Goal: Transaction & Acquisition: Purchase product/service

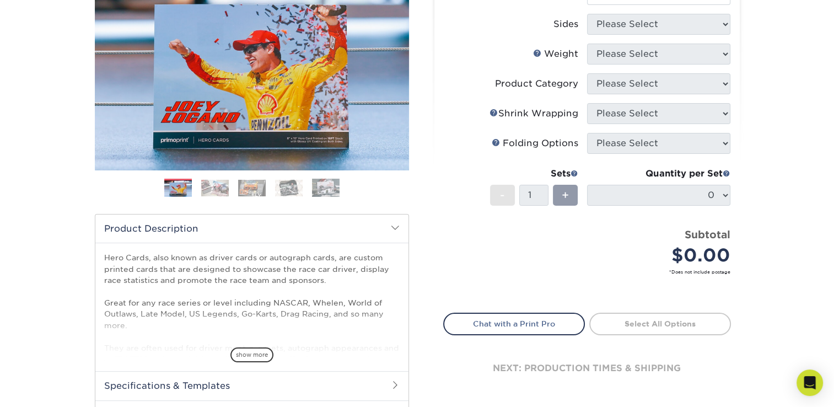
scroll to position [44, 0]
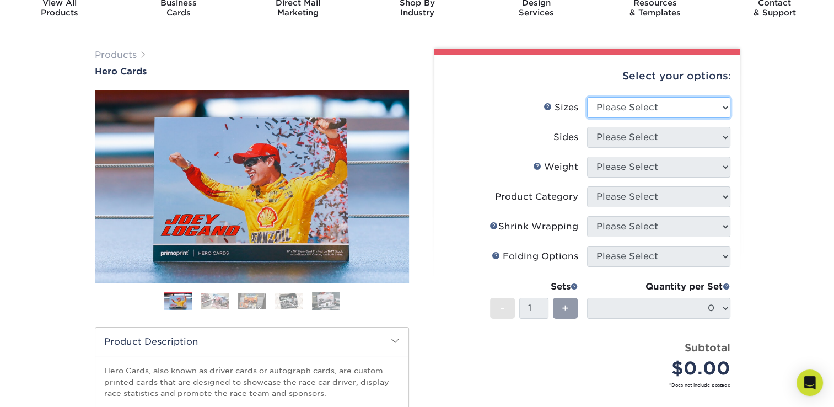
click at [727, 107] on select "Please Select 1.5" x 7" 4" x 6" 5" x 7" 6" x 8" 6" x 8.5" 6" x 9" 7" x 8.5" 7.5…" at bounding box center [658, 107] width 143 height 21
select select "5.00x7.00"
click at [587, 97] on select "Please Select 1.5" x 7" 4" x 6" 5" x 7" 6" x 8" 6" x 8.5" 6" x 9" 7" x 8.5" 7.5…" at bounding box center [658, 107] width 143 height 21
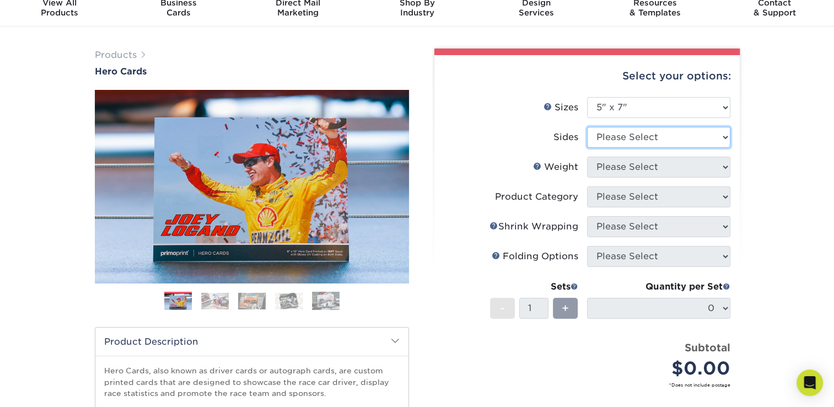
click at [623, 136] on select "Please Select Print Both Sides Print Front Only" at bounding box center [658, 137] width 143 height 21
select select "13abbda7-1d64-4f25-8bb2-c179b224825d"
click at [587, 127] on select "Please Select Print Both Sides Print Front Only" at bounding box center [658, 137] width 143 height 21
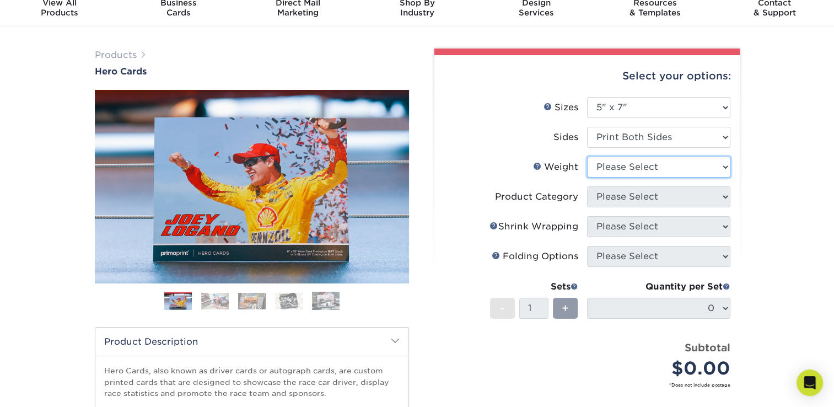
click at [643, 169] on select "Please Select 14PT 16PT 100LB" at bounding box center [658, 167] width 143 height 21
select select "14PT"
click at [587, 157] on select "Please Select 14PT 16PT 100LB" at bounding box center [658, 167] width 143 height 21
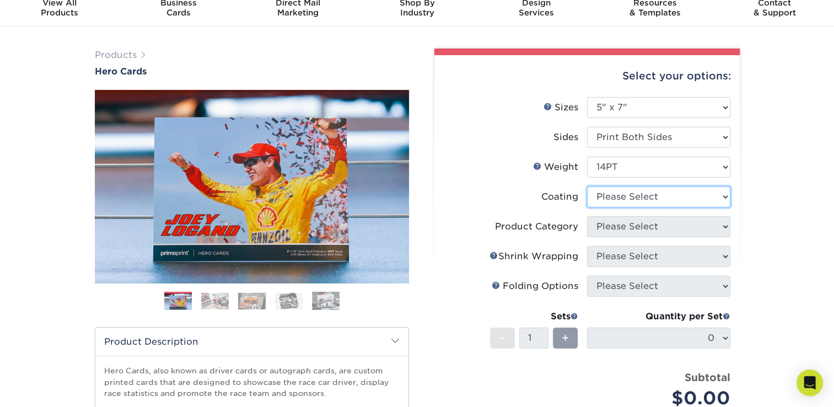
click at [626, 199] on select at bounding box center [658, 196] width 143 height 21
select select "121bb7b5-3b4d-429f-bd8d-bbf80e953313"
click at [587, 186] on select at bounding box center [658, 196] width 143 height 21
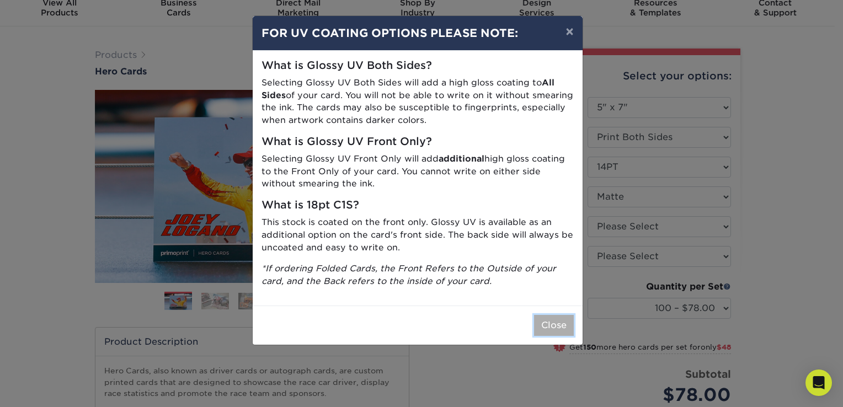
click at [560, 327] on button "Close" at bounding box center [554, 325] width 40 height 21
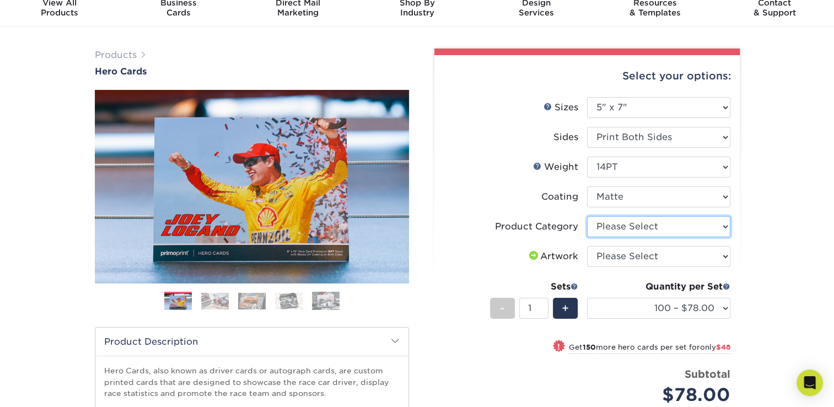
click at [666, 227] on select "Please Select Postcards" at bounding box center [658, 226] width 143 height 21
select select "9b7272e0-d6c8-4c3c-8e97-d3a1bcdab858"
click at [587, 216] on select "Please Select Postcards" at bounding box center [658, 226] width 143 height 21
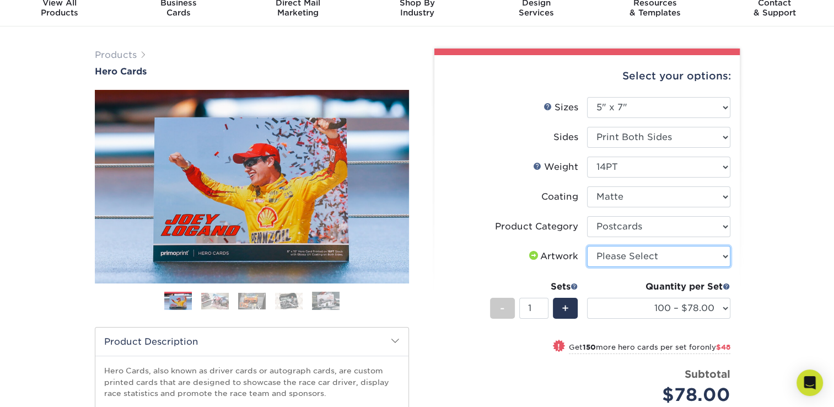
click at [647, 258] on select "Please Select I will upload files I need a design - $150" at bounding box center [658, 256] width 143 height 21
click at [587, 246] on select "Please Select I will upload files I need a design - $150" at bounding box center [658, 256] width 143 height 21
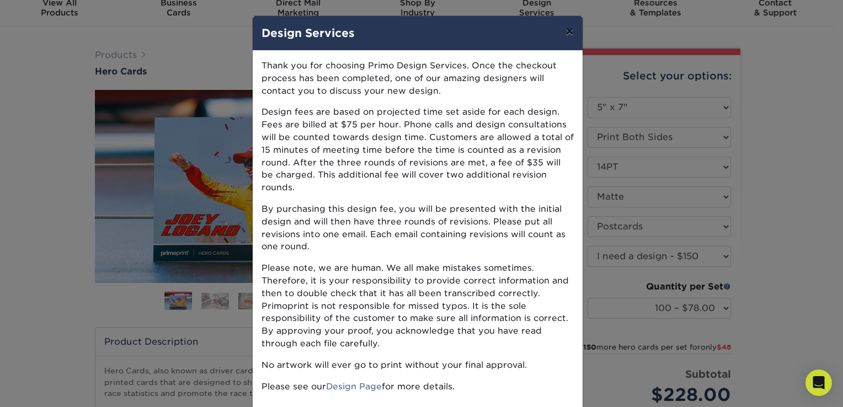
click at [564, 34] on button "×" at bounding box center [568, 31] width 25 height 31
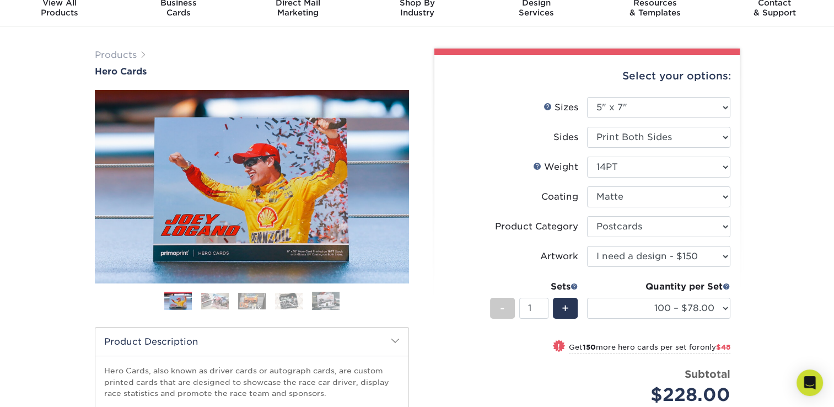
click at [220, 305] on img at bounding box center [215, 301] width 28 height 17
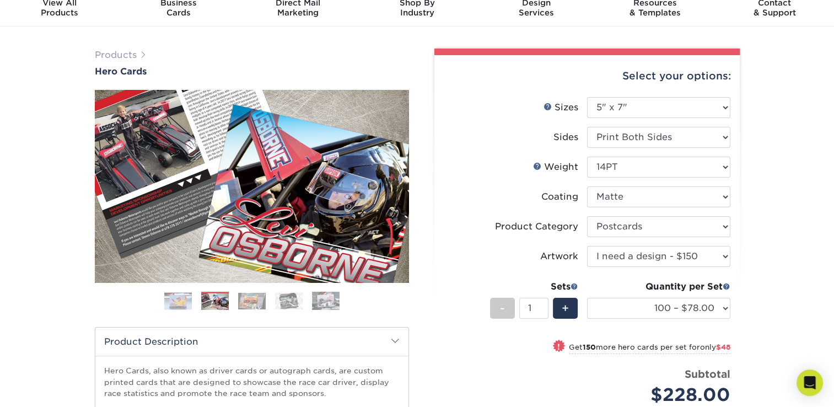
click at [256, 300] on img at bounding box center [252, 301] width 28 height 17
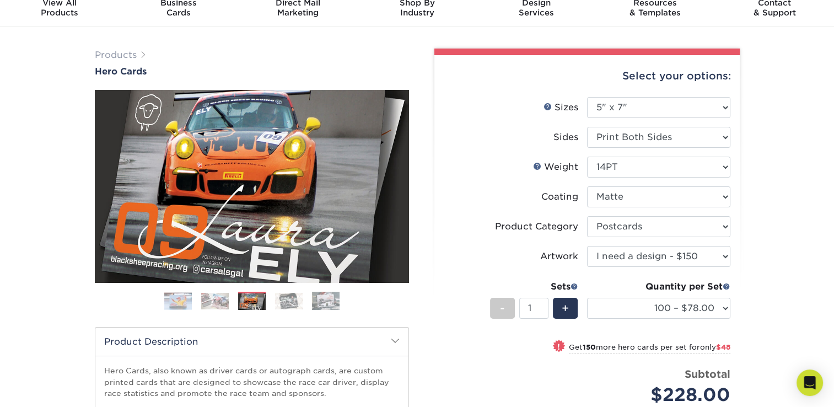
click at [286, 299] on img at bounding box center [289, 301] width 28 height 17
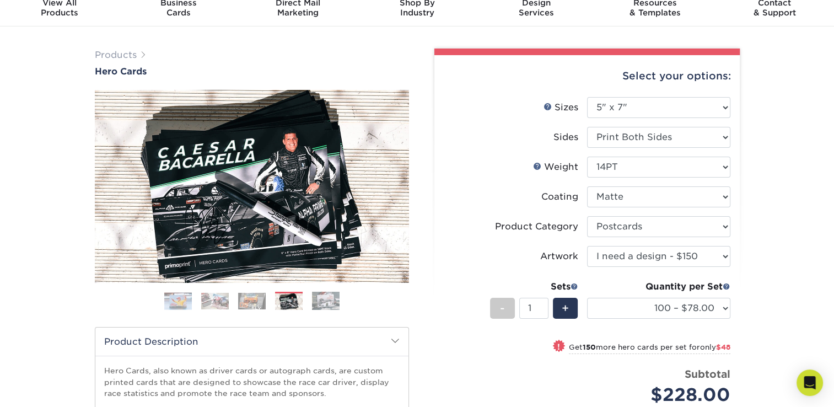
click at [324, 299] on img at bounding box center [326, 301] width 28 height 19
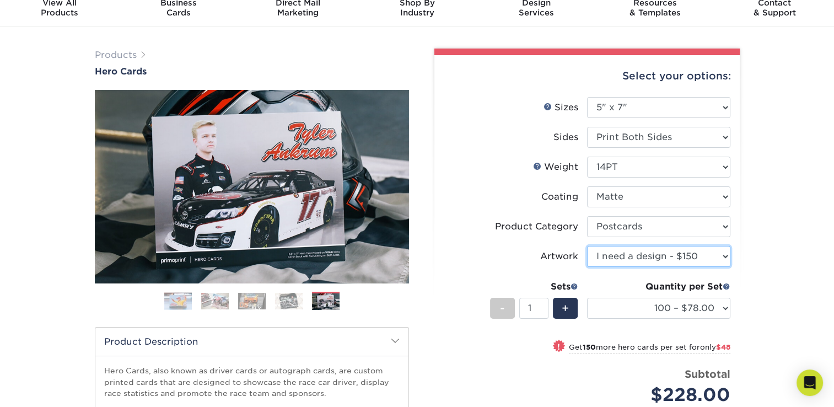
click at [615, 260] on select "Please Select I will upload files I need a design - $150" at bounding box center [658, 256] width 143 height 21
click at [587, 246] on select "Please Select I will upload files I need a design - $150" at bounding box center [658, 256] width 143 height 21
click at [634, 266] on select "Please Select I will upload files I need a design - $150" at bounding box center [658, 256] width 143 height 21
select select "design"
click at [587, 246] on select "Please Select I will upload files I need a design - $150" at bounding box center [658, 256] width 143 height 21
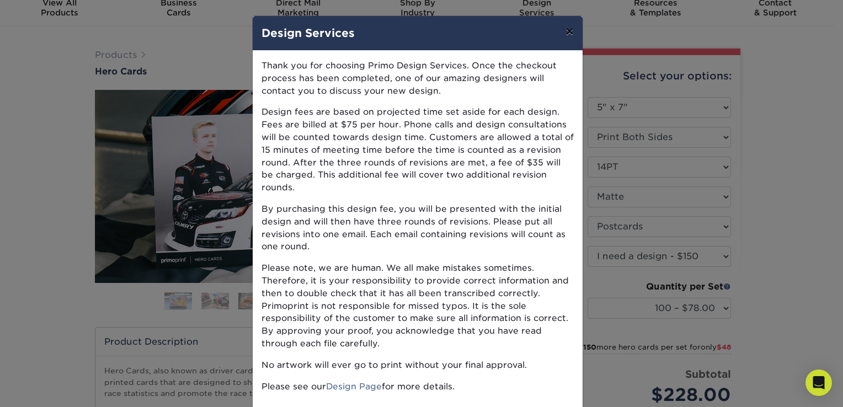
click at [563, 36] on button "×" at bounding box center [568, 31] width 25 height 31
